Goal: Task Accomplishment & Management: Use online tool/utility

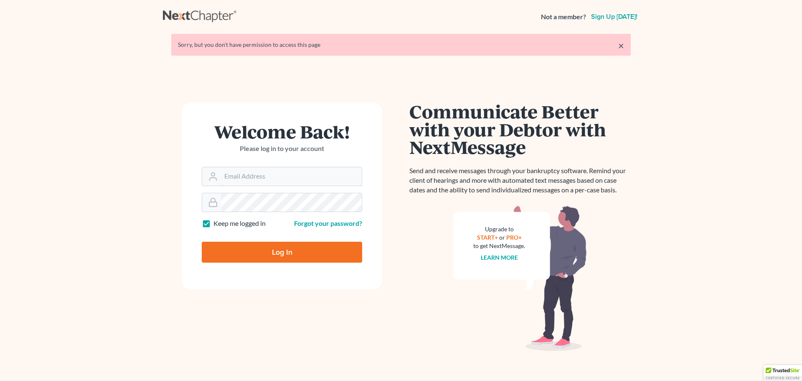
type input "jweller@wellerlegalgroup.com"
click at [248, 232] on form "Welcome Back! Please log in to your account Email Address jweller@wellerlegalgr…" at bounding box center [282, 195] width 201 height 187
click at [249, 247] on input "Log In" at bounding box center [282, 252] width 160 height 21
type input "Thinking..."
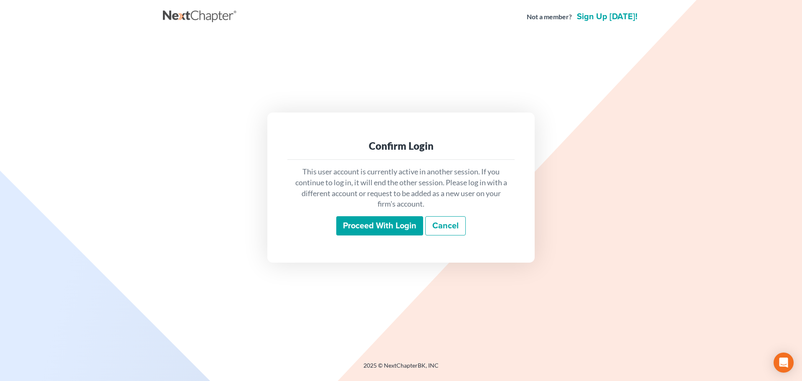
click at [407, 231] on input "Proceed with login" at bounding box center [379, 225] width 87 height 19
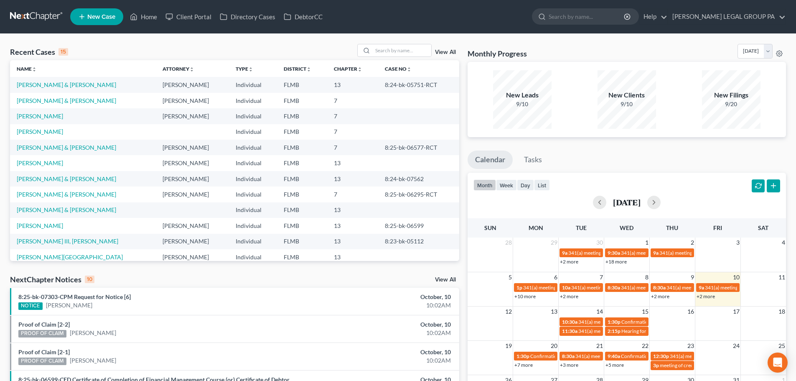
click at [330, 49] on div "Recent Cases 15 View All" at bounding box center [234, 52] width 449 height 16
click at [34, 129] on link "Kerbo, Justin" at bounding box center [40, 131] width 46 height 7
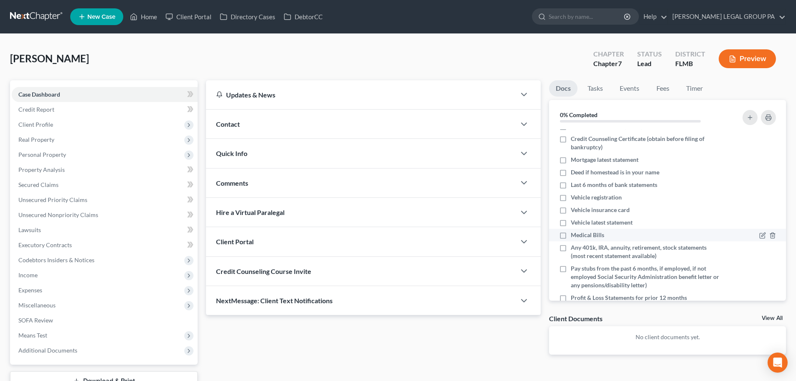
scroll to position [42, 0]
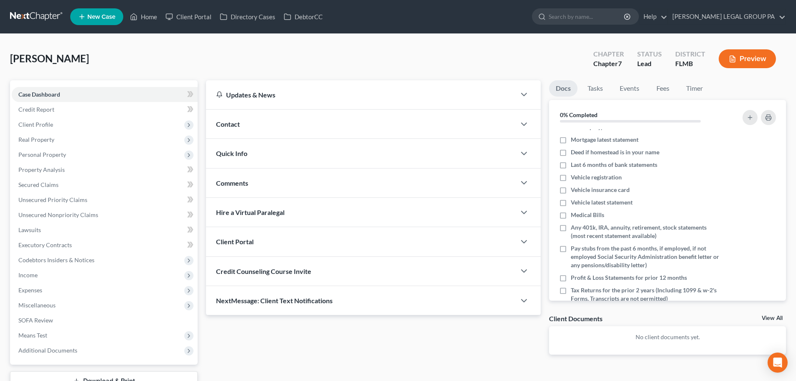
click at [283, 266] on div "Credit Counseling Course Invite" at bounding box center [361, 271] width 310 height 29
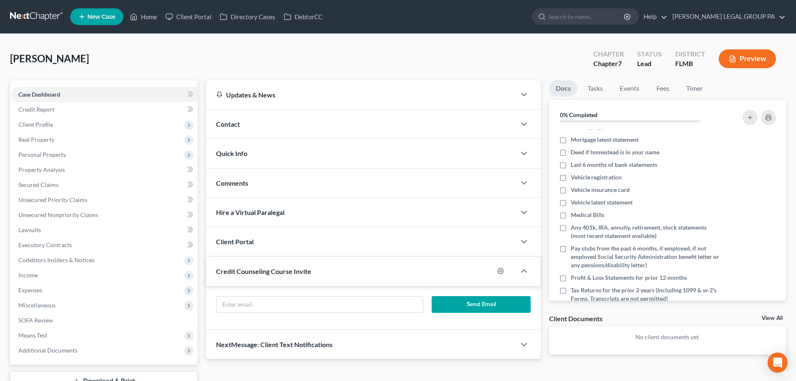
click at [283, 267] on span "Credit Counseling Course Invite" at bounding box center [263, 271] width 95 height 8
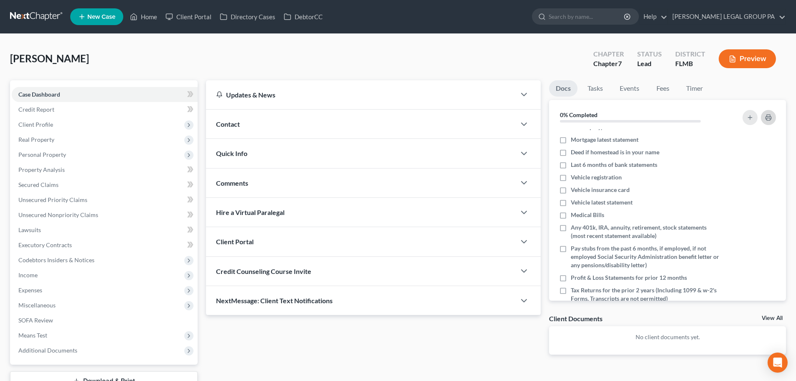
click at [768, 117] on icon "button" at bounding box center [768, 117] width 7 height 7
